Goal: Task Accomplishment & Management: Complete application form

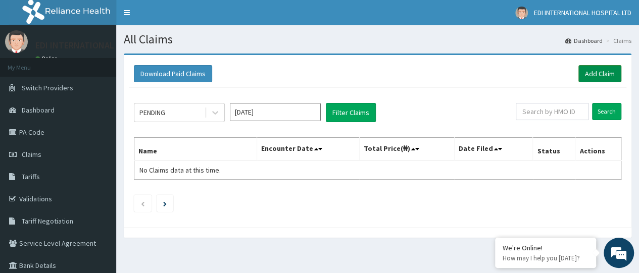
click at [613, 75] on link "Add Claim" at bounding box center [599, 73] width 43 height 17
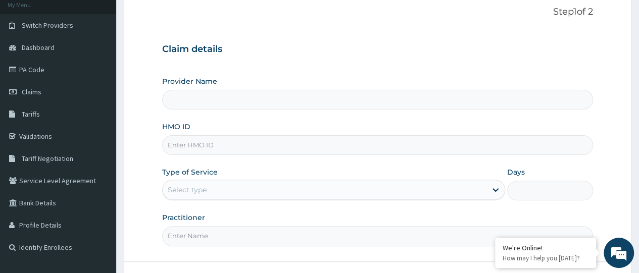
scroll to position [101, 0]
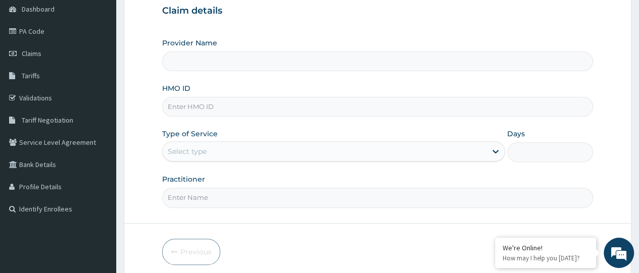
click at [212, 108] on input "HMO ID" at bounding box center [377, 107] width 431 height 20
type input "Edi International Hospital"
paste input "SFA/12309/A"
type input "SFA/12309/A"
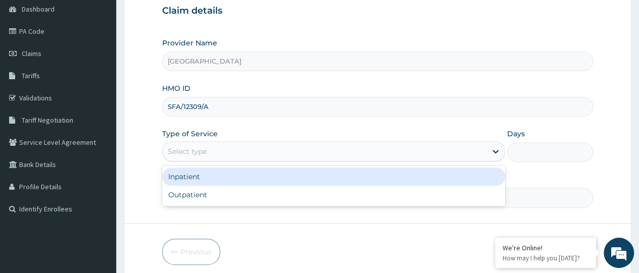
click at [238, 151] on div "Select type" at bounding box center [325, 151] width 324 height 16
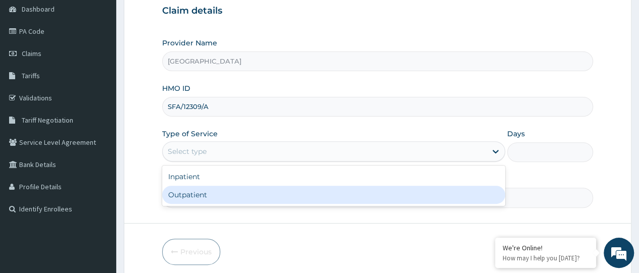
click at [233, 189] on div "Outpatient" at bounding box center [333, 195] width 343 height 18
type input "1"
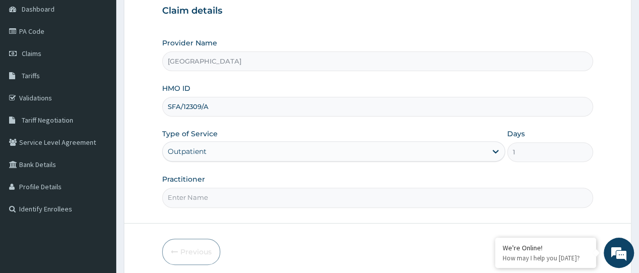
click at [231, 193] on input "Practitioner" at bounding box center [377, 198] width 431 height 20
type input "d"
type input "DR. SAMPRANS"
click at [264, 239] on div "Previous Next" at bounding box center [377, 252] width 431 height 26
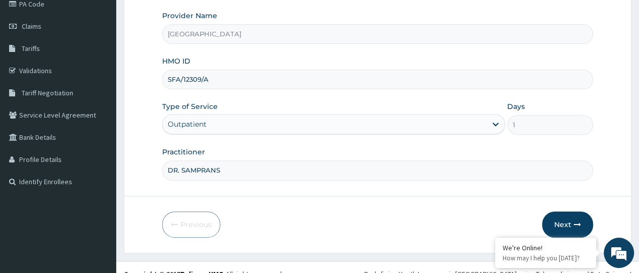
scroll to position [139, 0]
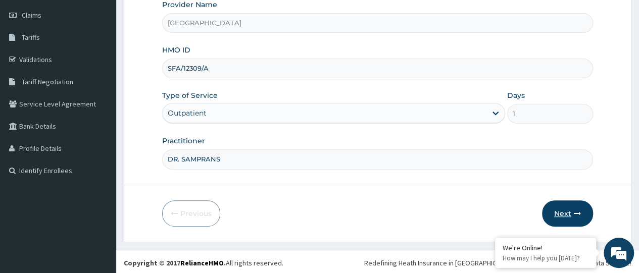
click at [563, 207] on button "Next" at bounding box center [567, 213] width 51 height 26
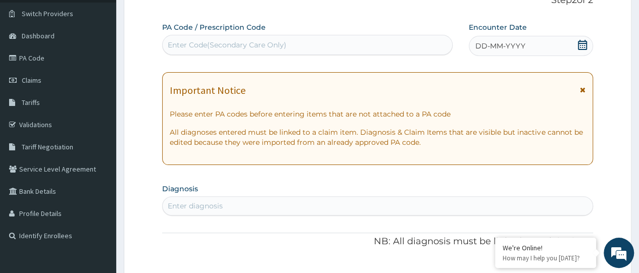
scroll to position [0, 0]
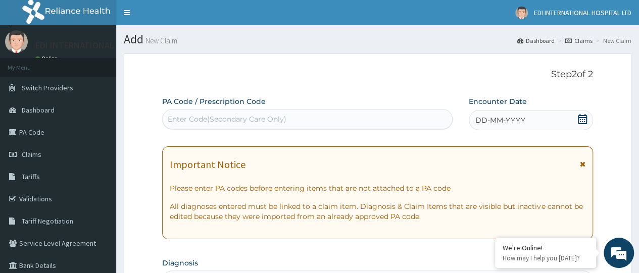
click at [212, 120] on div "Enter Code(Secondary Care Only)" at bounding box center [227, 119] width 119 height 10
paste input "PA/A3E53C"
type input "PA/A3E53C"
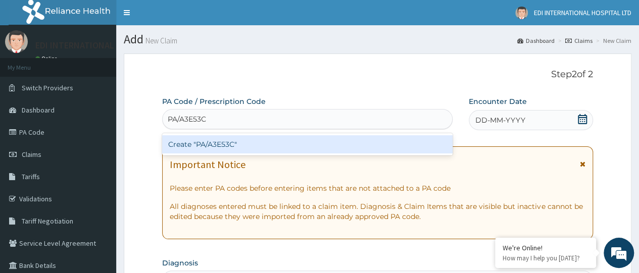
click at [240, 146] on div "Create "PA/A3E53C"" at bounding box center [307, 144] width 290 height 18
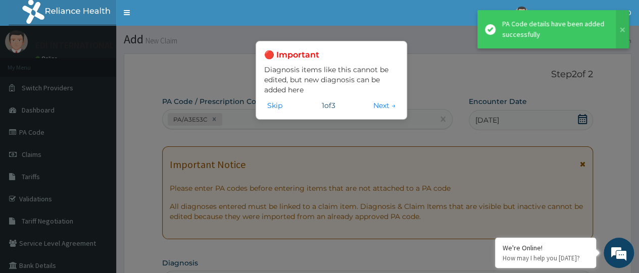
scroll to position [496, 0]
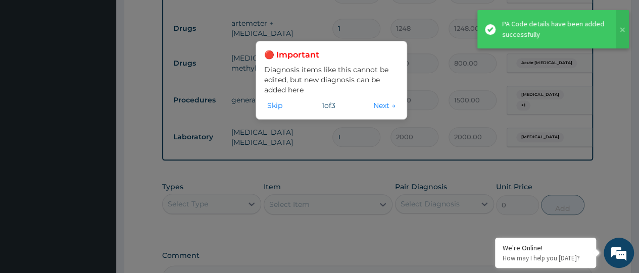
click at [277, 104] on button "Skip" at bounding box center [274, 105] width 21 height 11
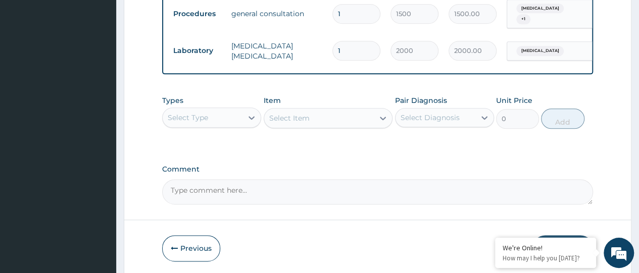
scroll to position [627, 0]
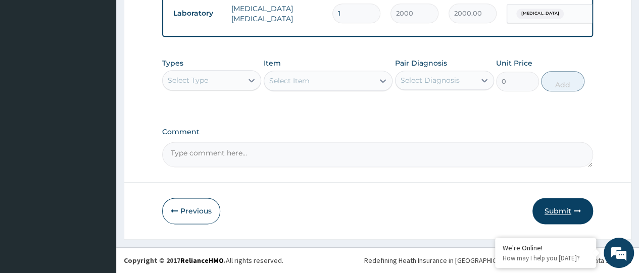
click at [566, 212] on button "Submit" at bounding box center [562, 211] width 61 height 26
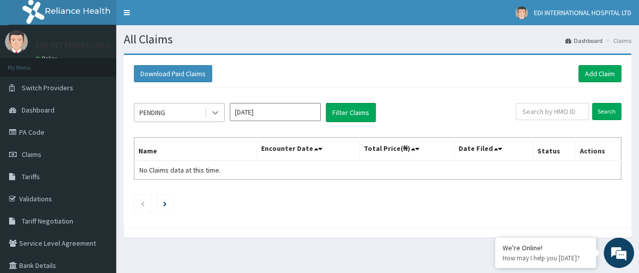
click at [213, 117] on div at bounding box center [215, 113] width 18 height 18
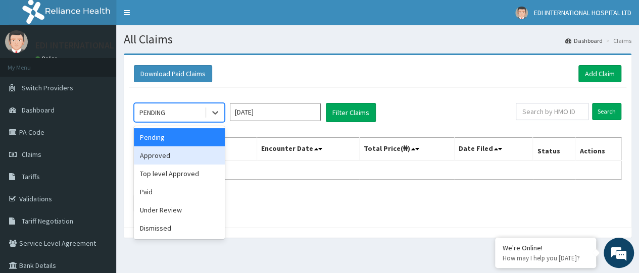
drag, startPoint x: 192, startPoint y: 154, endPoint x: 284, endPoint y: 133, distance: 94.2
click at [192, 154] on div "Approved" at bounding box center [179, 155] width 91 height 18
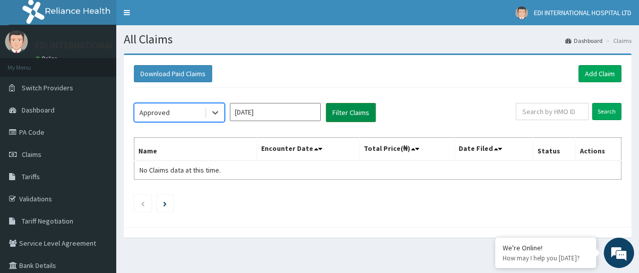
click at [348, 117] on button "Filter Claims" at bounding box center [351, 112] width 50 height 19
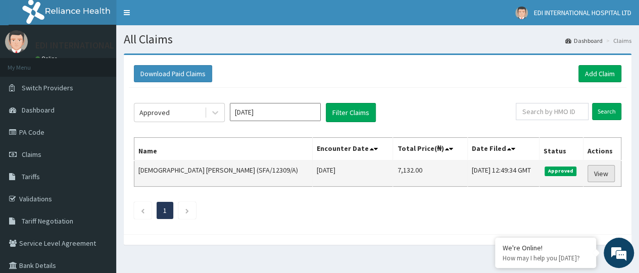
click at [597, 175] on link "View" at bounding box center [600, 173] width 27 height 17
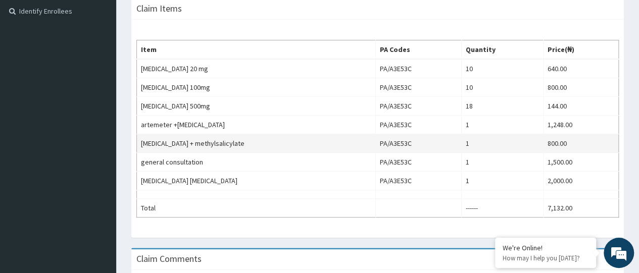
scroll to position [312, 0]
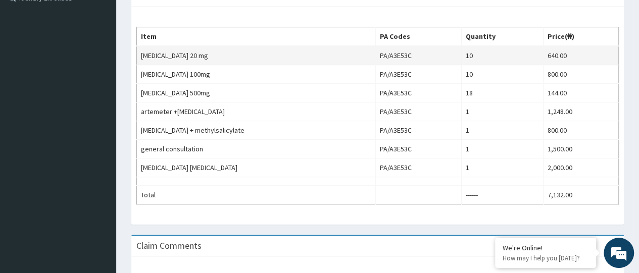
click at [543, 51] on td "640.00" at bounding box center [580, 55] width 75 height 19
